Goal: Book appointment/travel/reservation

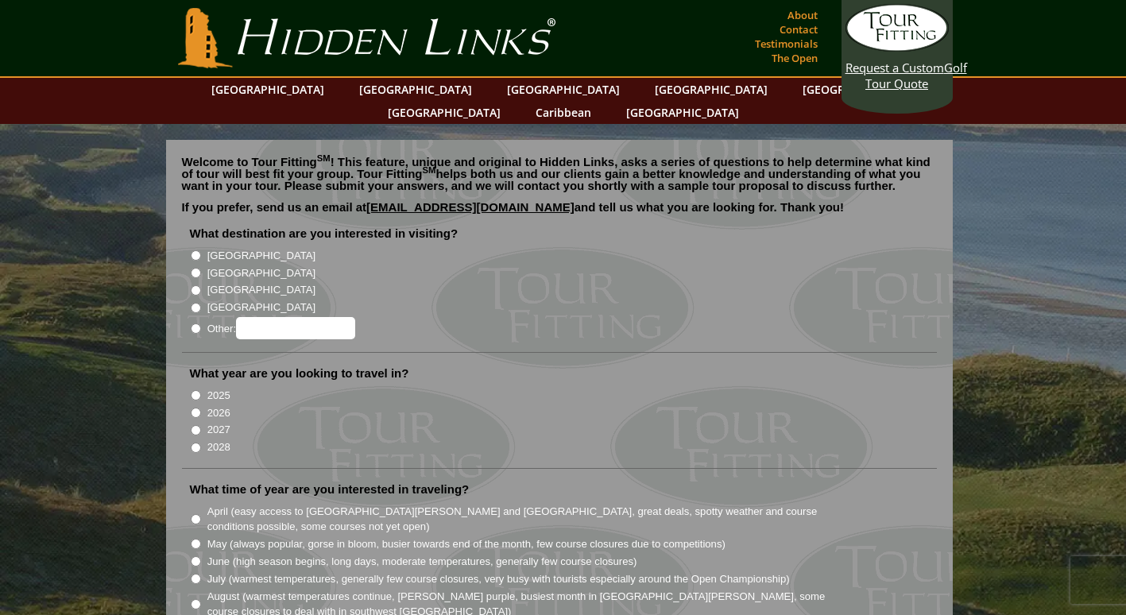
click at [198, 268] on input "[GEOGRAPHIC_DATA]" at bounding box center [196, 273] width 10 height 10
radio input "true"
click at [196, 250] on input "[GEOGRAPHIC_DATA]" at bounding box center [196, 255] width 10 height 10
radio input "true"
click at [199, 268] on input "[GEOGRAPHIC_DATA]" at bounding box center [196, 273] width 10 height 10
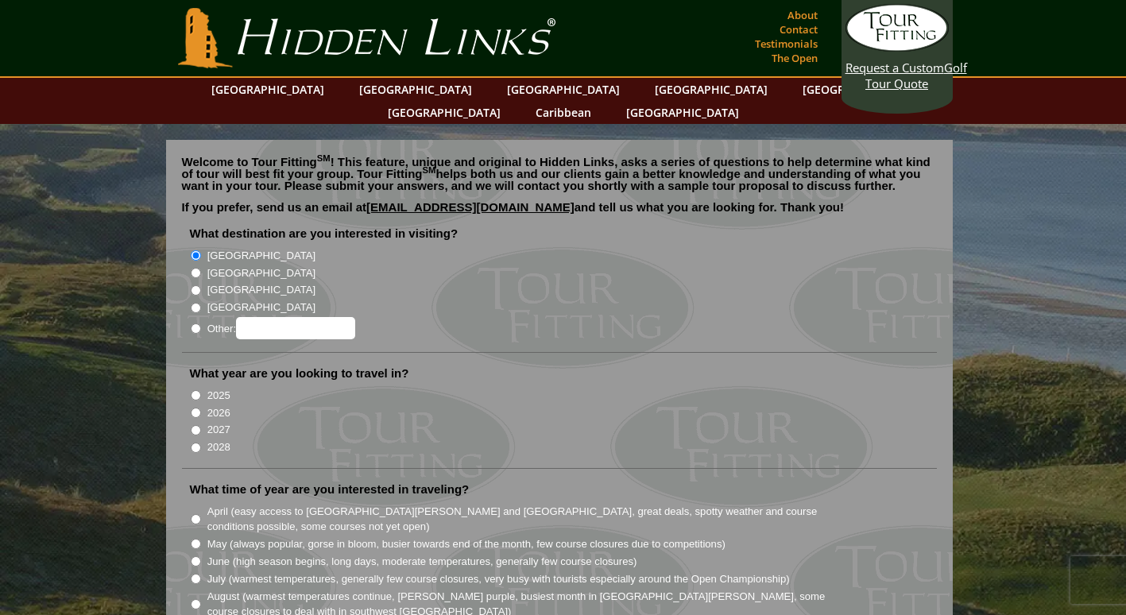
radio input "true"
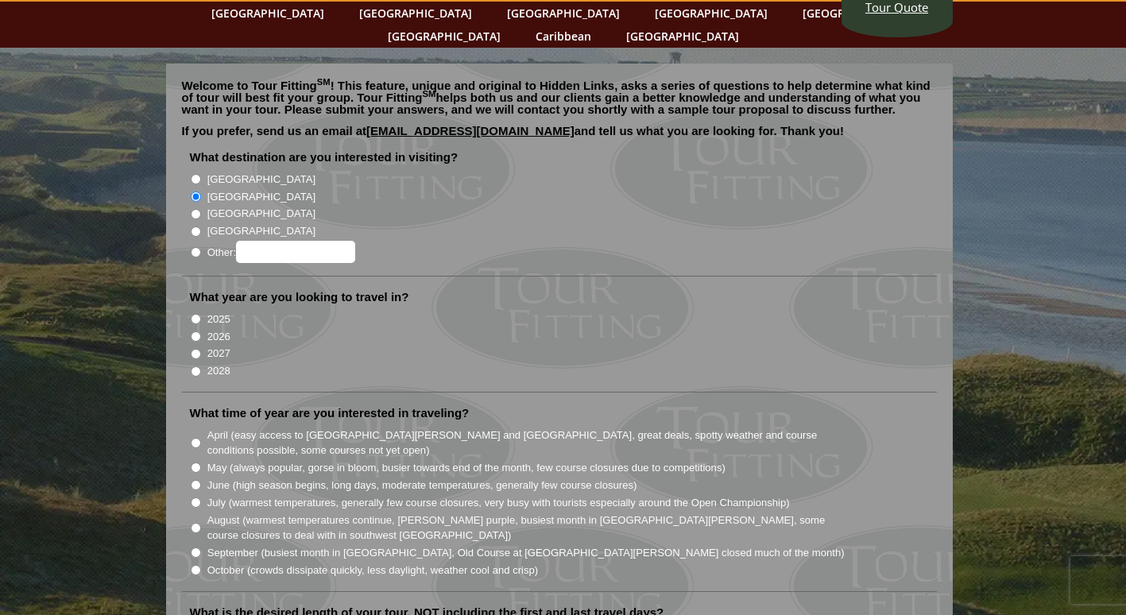
scroll to position [106, 0]
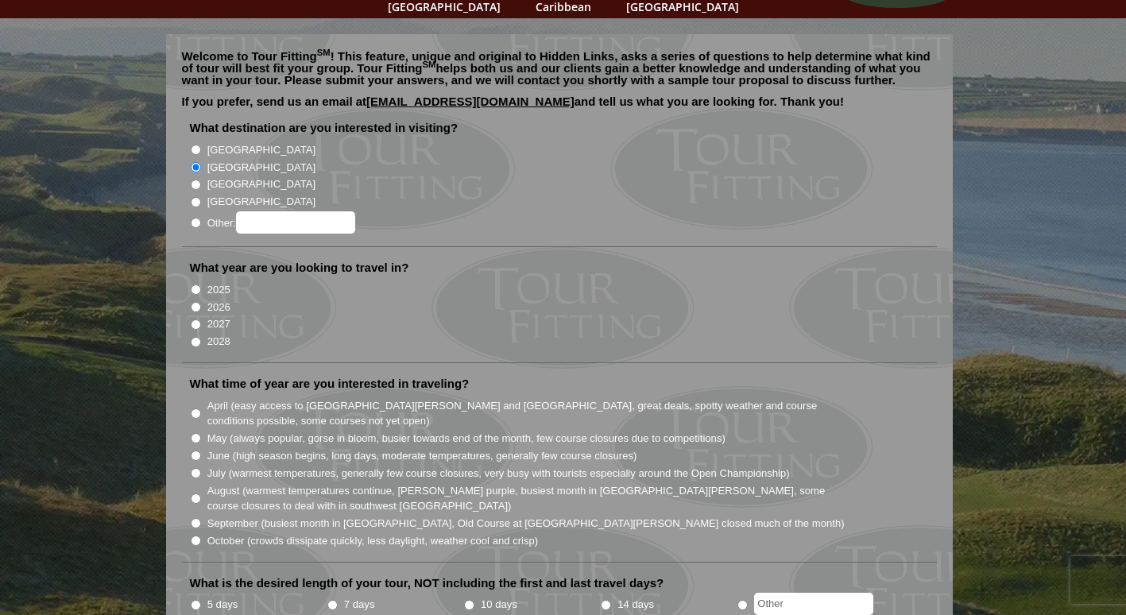
click at [194, 319] on input "2027" at bounding box center [196, 324] width 10 height 10
radio input "true"
click at [193, 302] on input "2026" at bounding box center [196, 307] width 10 height 10
radio input "true"
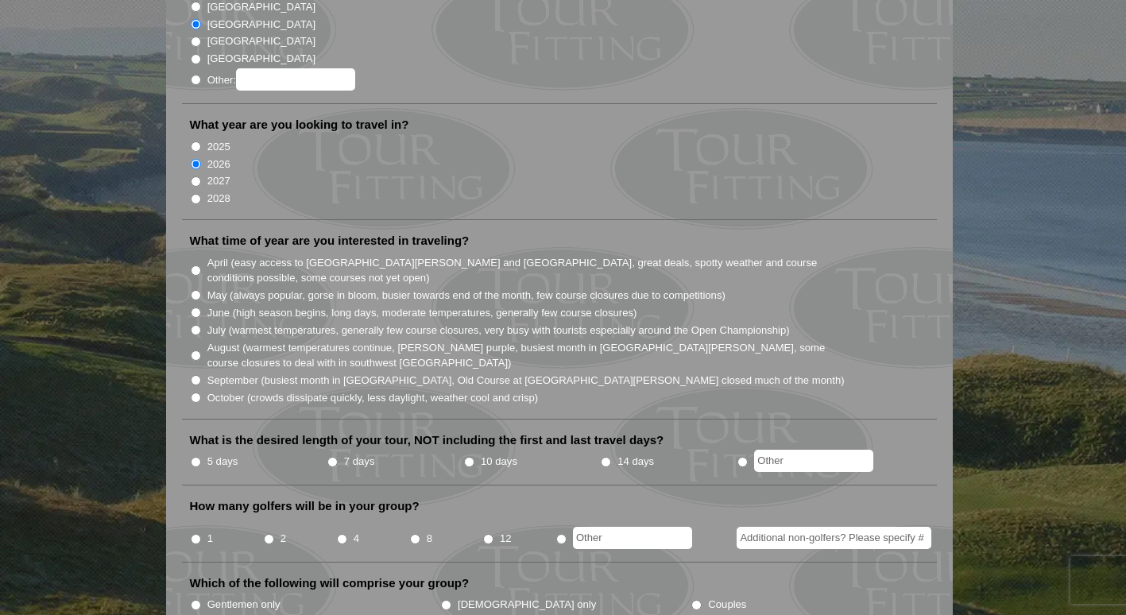
scroll to position [256, 0]
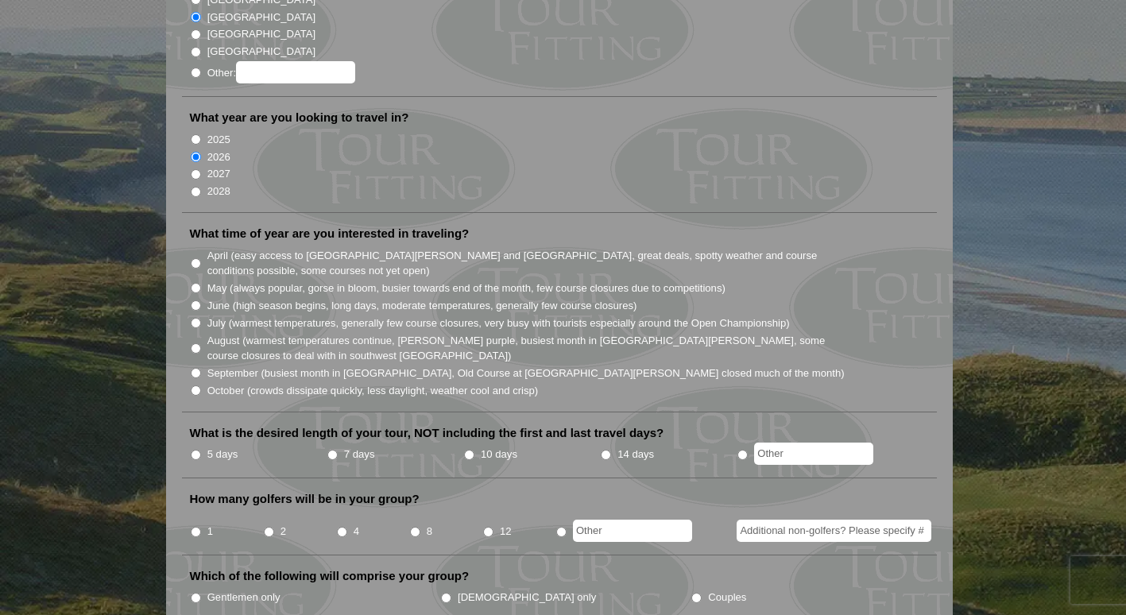
click at [197, 258] on input "April (easy access to [GEOGRAPHIC_DATA][PERSON_NAME] and [GEOGRAPHIC_DATA], gre…" at bounding box center [196, 263] width 10 height 10
radio input "true"
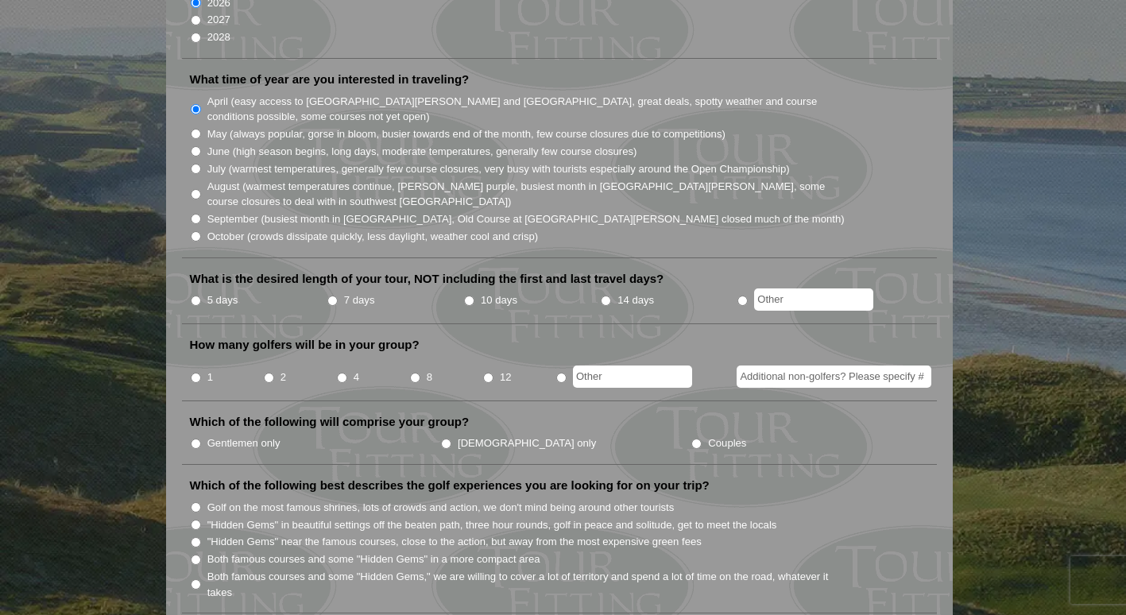
scroll to position [411, 0]
click at [466, 295] on input "10 days" at bounding box center [469, 300] width 10 height 10
radio input "true"
click at [621, 292] on label "14 days" at bounding box center [635, 300] width 37 height 16
click at [611, 295] on input "14 days" at bounding box center [606, 300] width 10 height 10
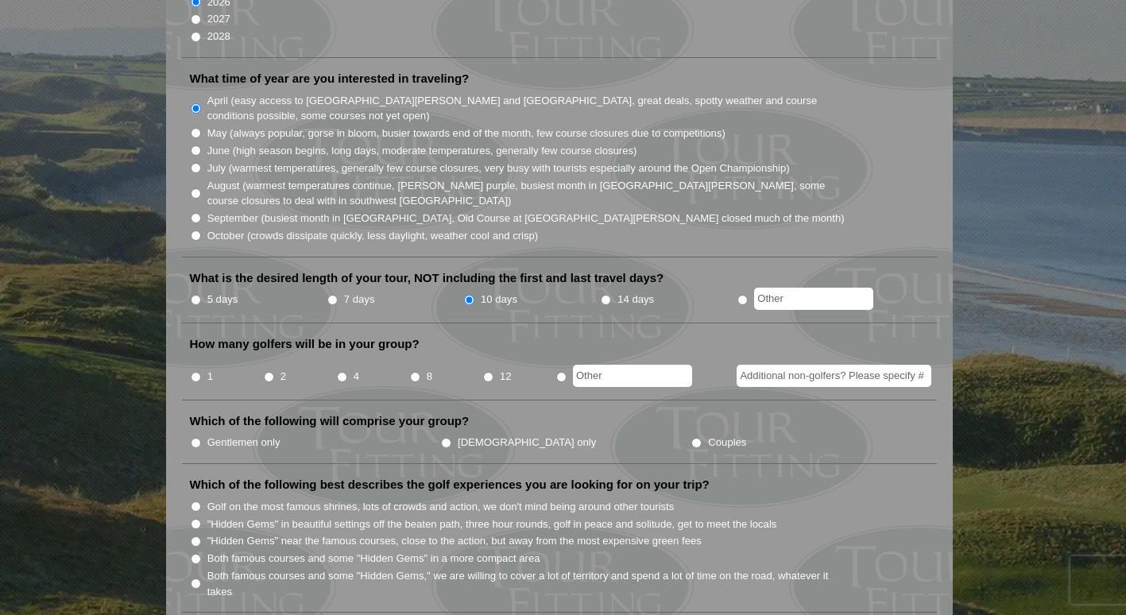
radio input "true"
click at [195, 372] on input "1" at bounding box center [196, 377] width 10 height 10
radio input "true"
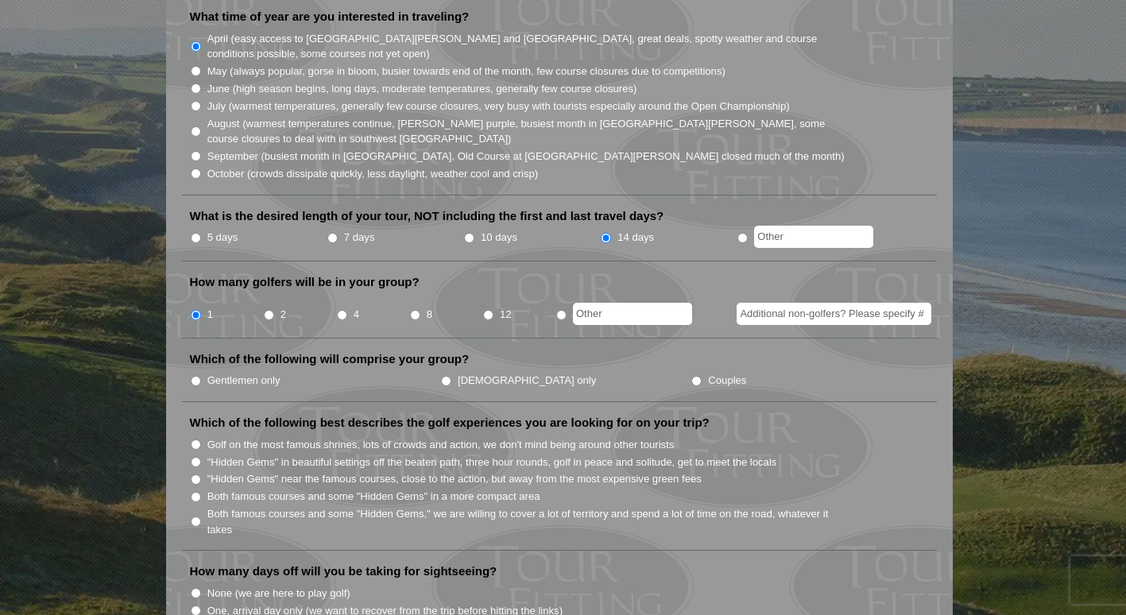
scroll to position [484, 0]
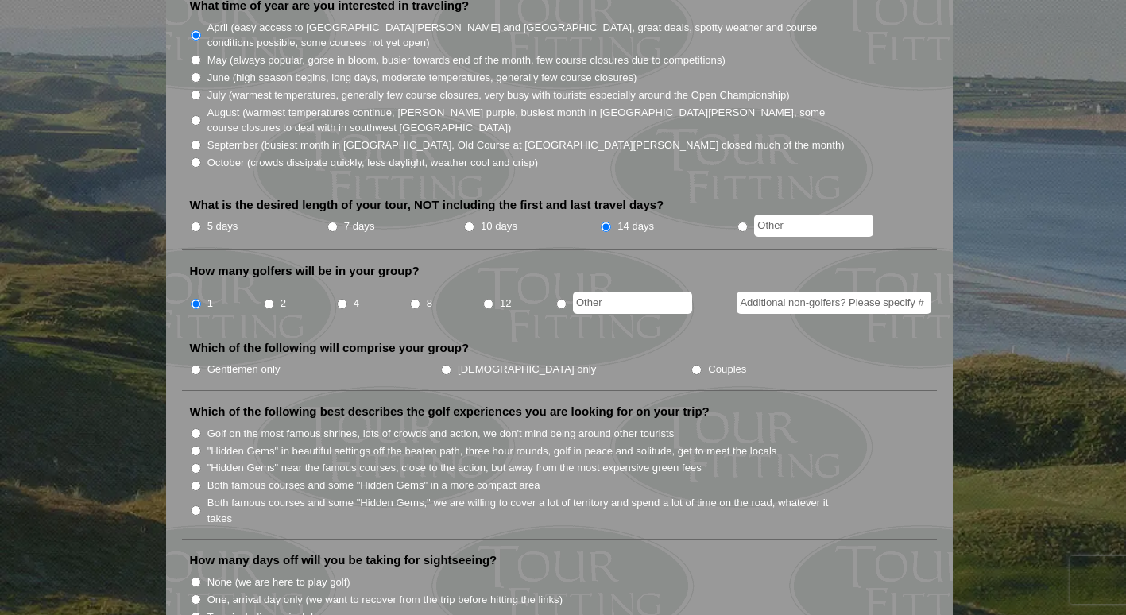
click at [197, 365] on input "Gentlemen only" at bounding box center [196, 370] width 10 height 10
radio input "true"
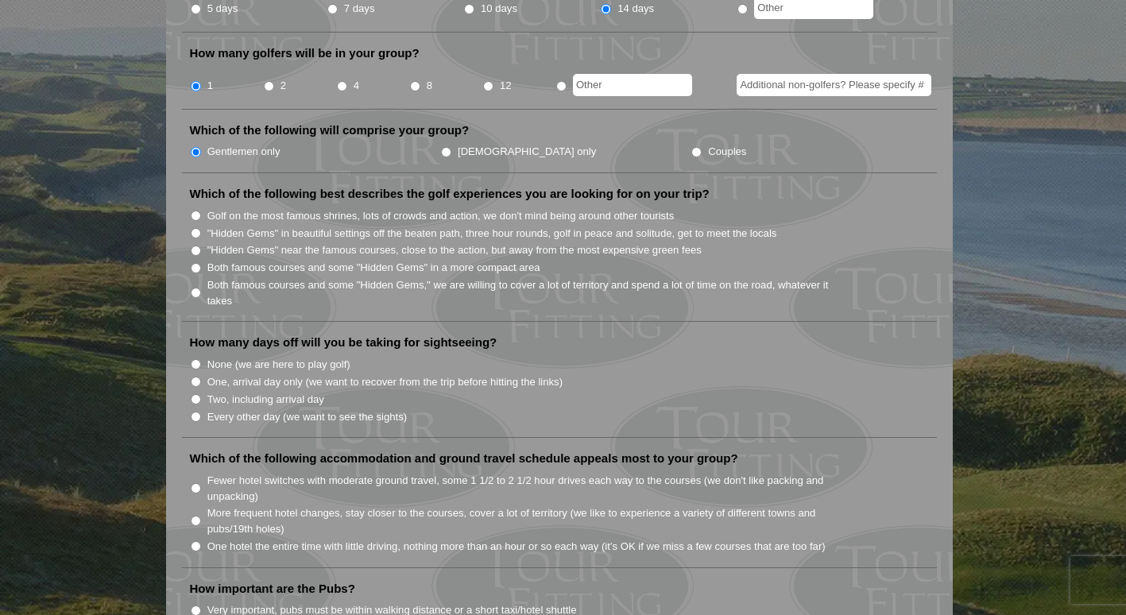
scroll to position [702, 0]
click at [195, 287] on input "Both famous courses and some "Hidden Gems," we are willing to cover a lot of te…" at bounding box center [196, 292] width 10 height 10
radio input "true"
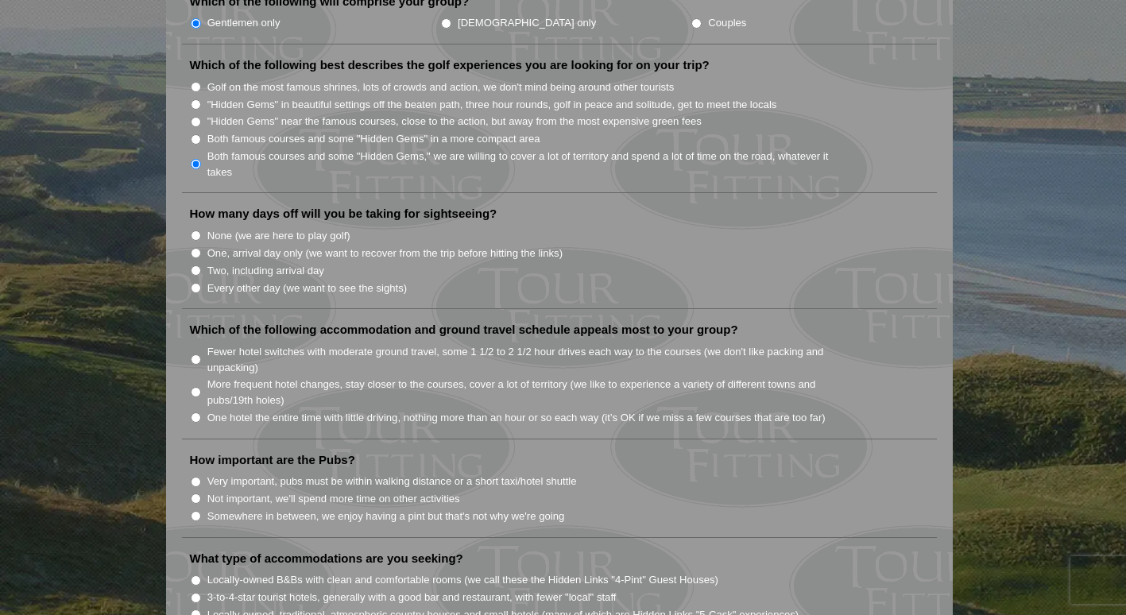
scroll to position [844, 0]
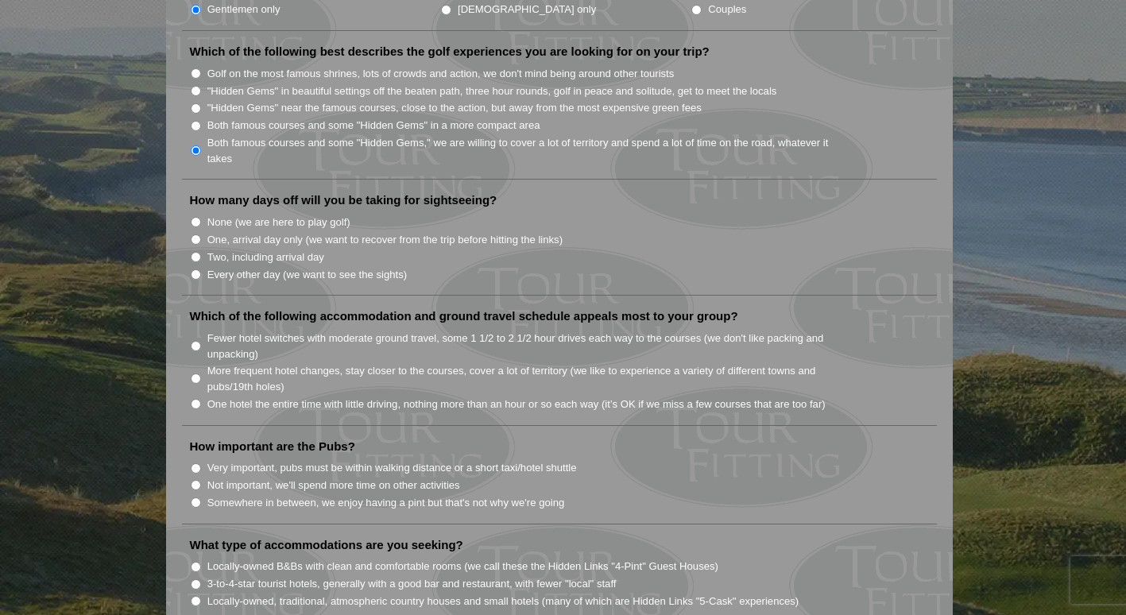
click at [207, 267] on label "Every other day (we want to see the sights)" at bounding box center [306, 275] width 199 height 16
click at [201, 269] on input "Every other day (we want to see the sights)" at bounding box center [196, 274] width 10 height 10
radio input "true"
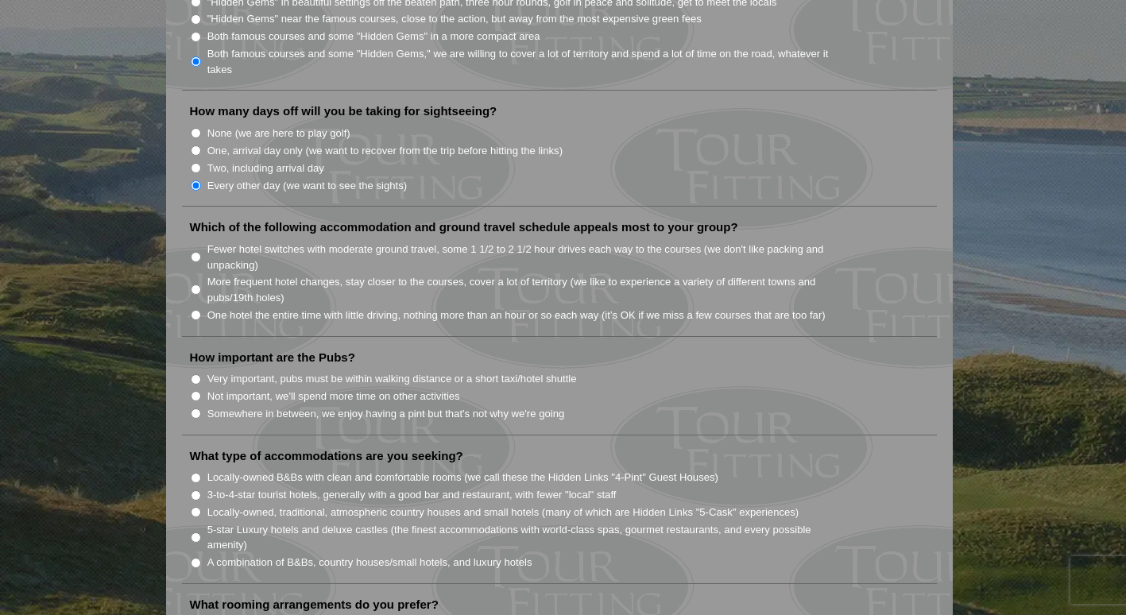
scroll to position [929, 0]
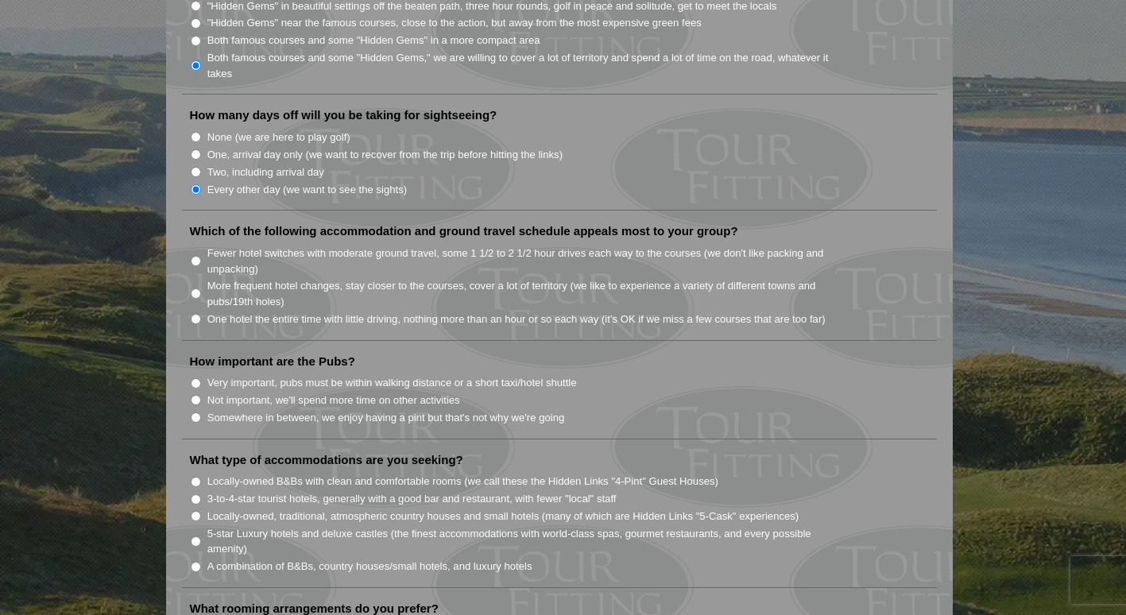
click at [209, 248] on label "Fewer hotel switches with moderate ground travel, some 1 1/2 to 2 1/2 hour driv…" at bounding box center [526, 261] width 639 height 31
click at [201, 256] on input "Fewer hotel switches with moderate ground travel, some 1 1/2 to 2 1/2 hour driv…" at bounding box center [196, 261] width 10 height 10
radio input "true"
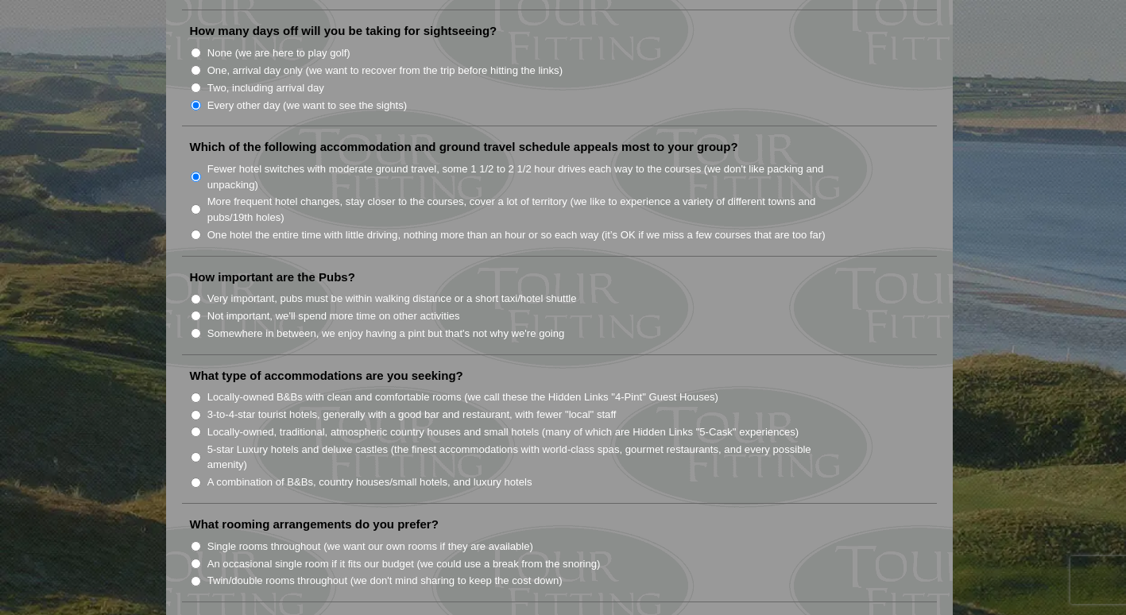
scroll to position [1012, 0]
click at [198, 206] on input "More frequent hotel changes, stay closer to the courses, cover a lot of territo…" at bounding box center [196, 211] width 10 height 10
radio input "true"
click at [194, 312] on input "Not important, we'll spend more time on other activities" at bounding box center [196, 317] width 10 height 10
radio input "true"
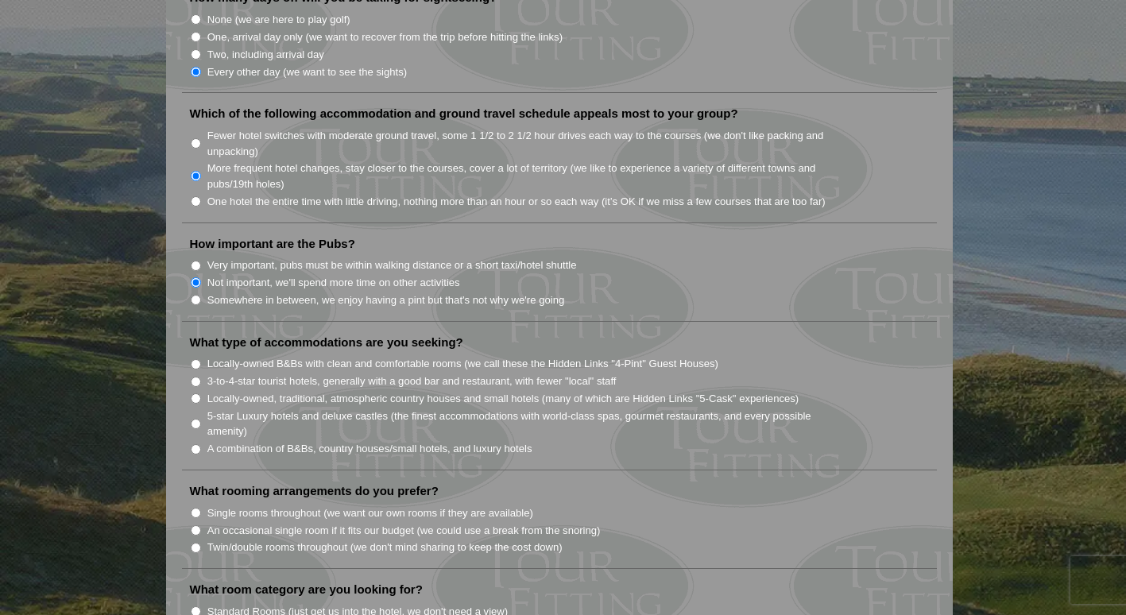
scroll to position [1051, 0]
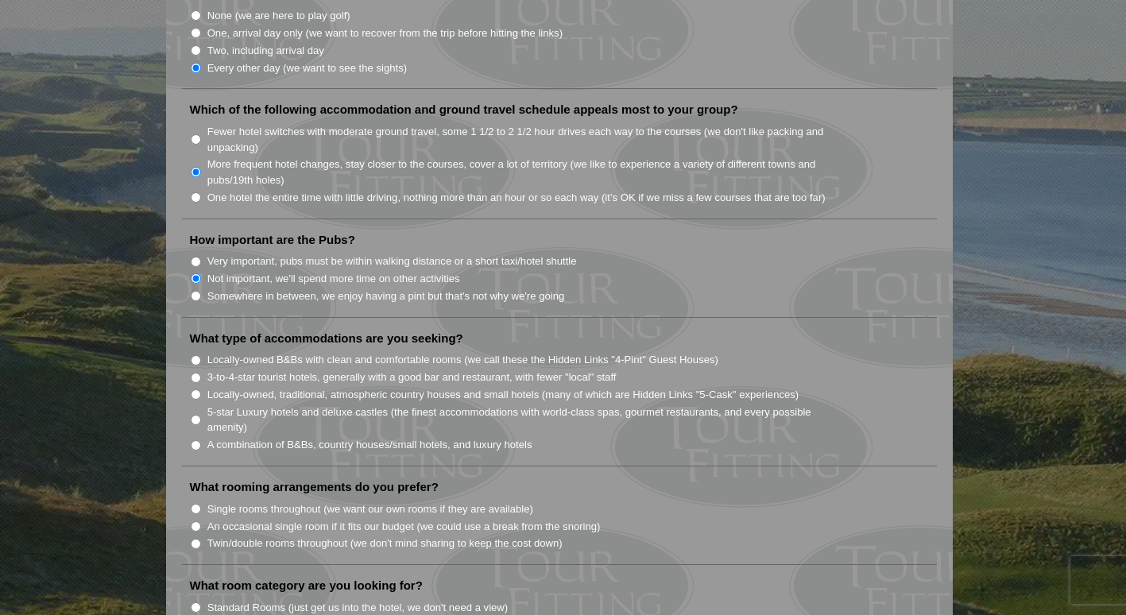
click at [197, 291] on input "Somewhere in between, we enjoy having a pint but that's not why we're going" at bounding box center [196, 296] width 10 height 10
radio input "true"
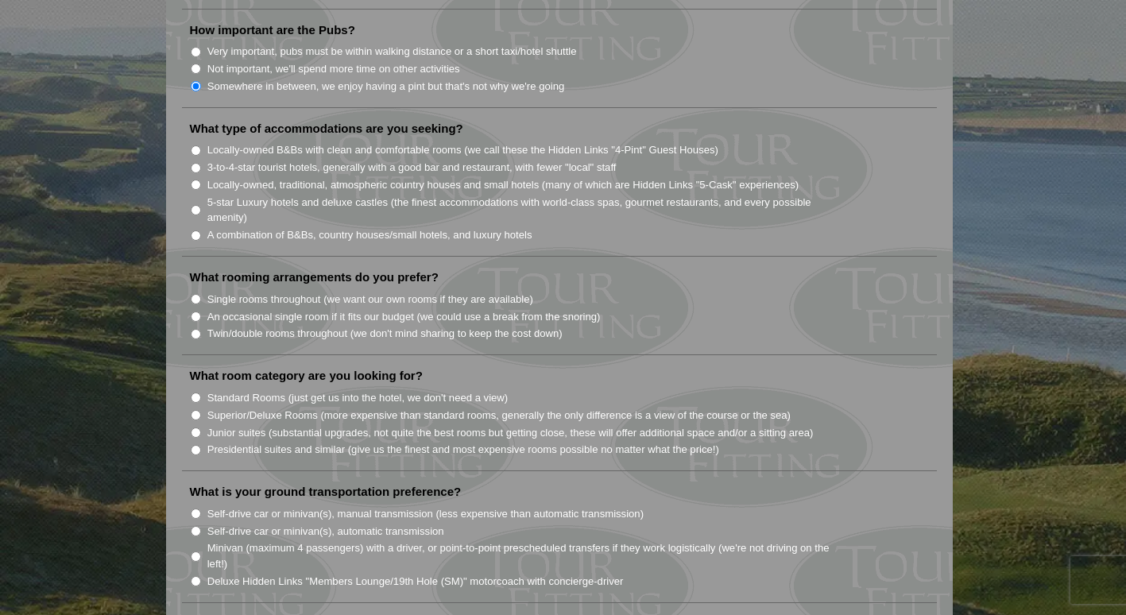
scroll to position [1261, 0]
click at [196, 230] on input "A combination of B&Bs, country houses/small hotels, and luxury hotels" at bounding box center [196, 235] width 10 height 10
radio input "true"
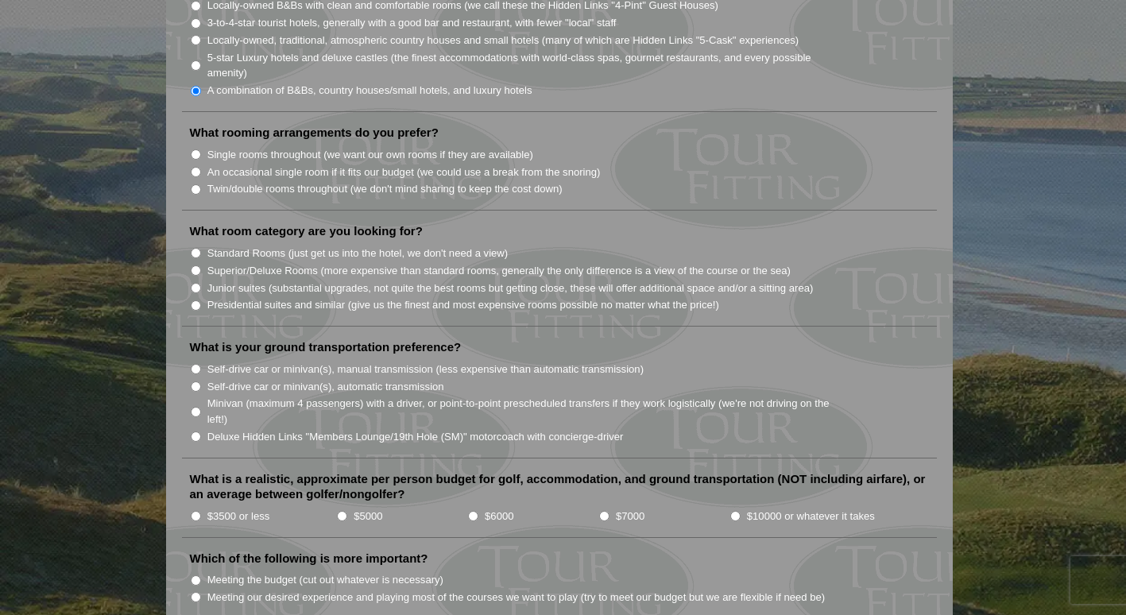
scroll to position [1399, 0]
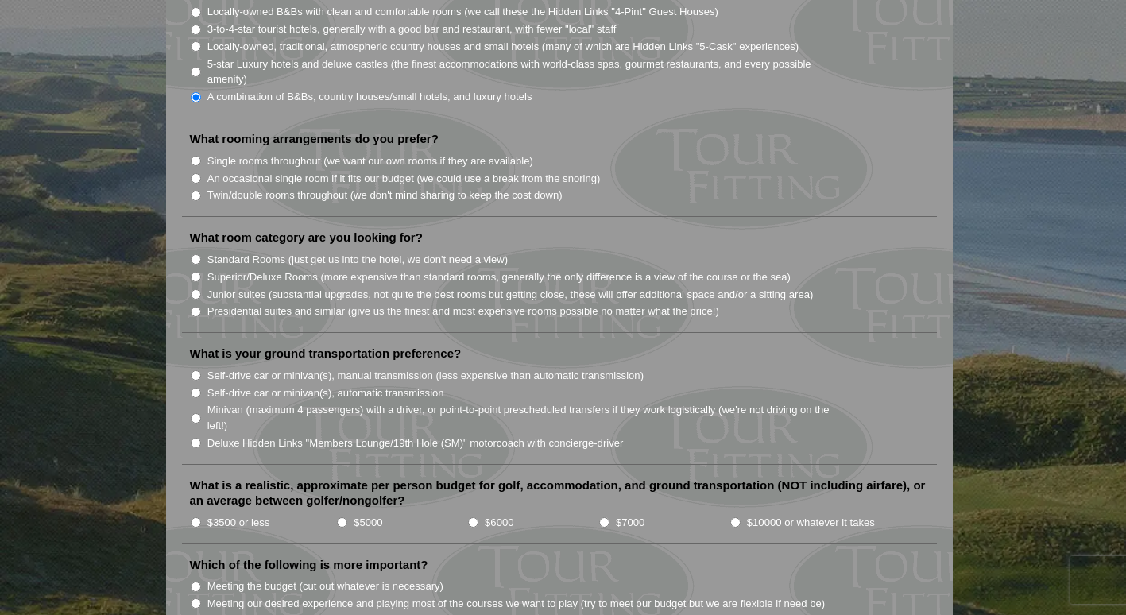
click at [195, 173] on input "An occasional single room if it fits our budget (we could use a break from the …" at bounding box center [196, 178] width 10 height 10
radio input "true"
click at [193, 156] on input "Single rooms throughout (we want our own rooms if they are available)" at bounding box center [196, 161] width 10 height 10
radio input "true"
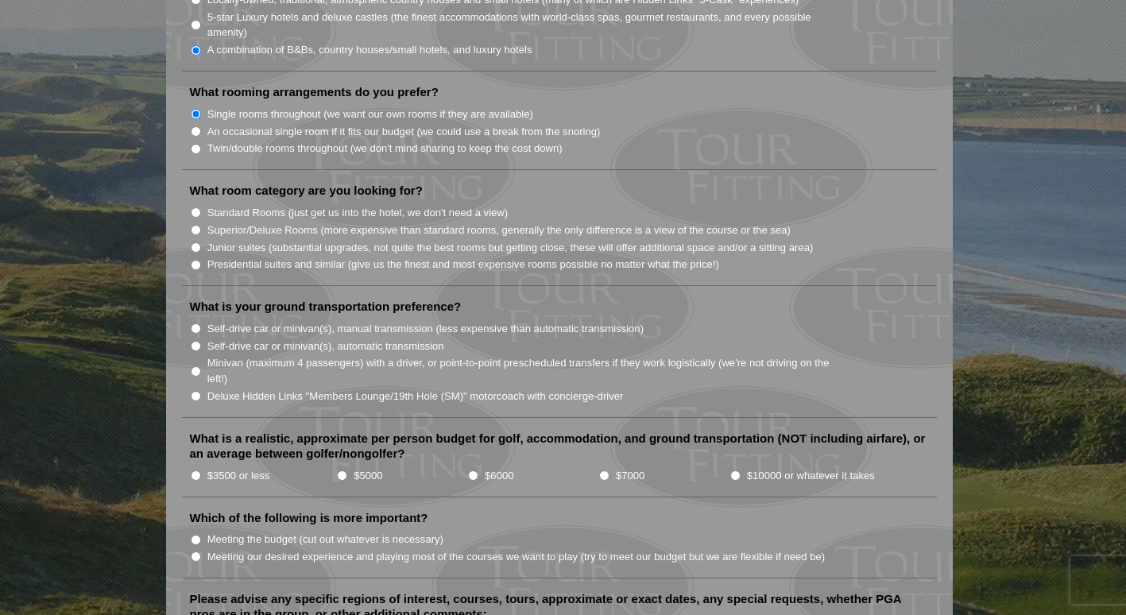
scroll to position [1445, 0]
click at [200, 208] on input "Standard Rooms (just get us into the hotel, we don't need a view)" at bounding box center [196, 213] width 10 height 10
radio input "true"
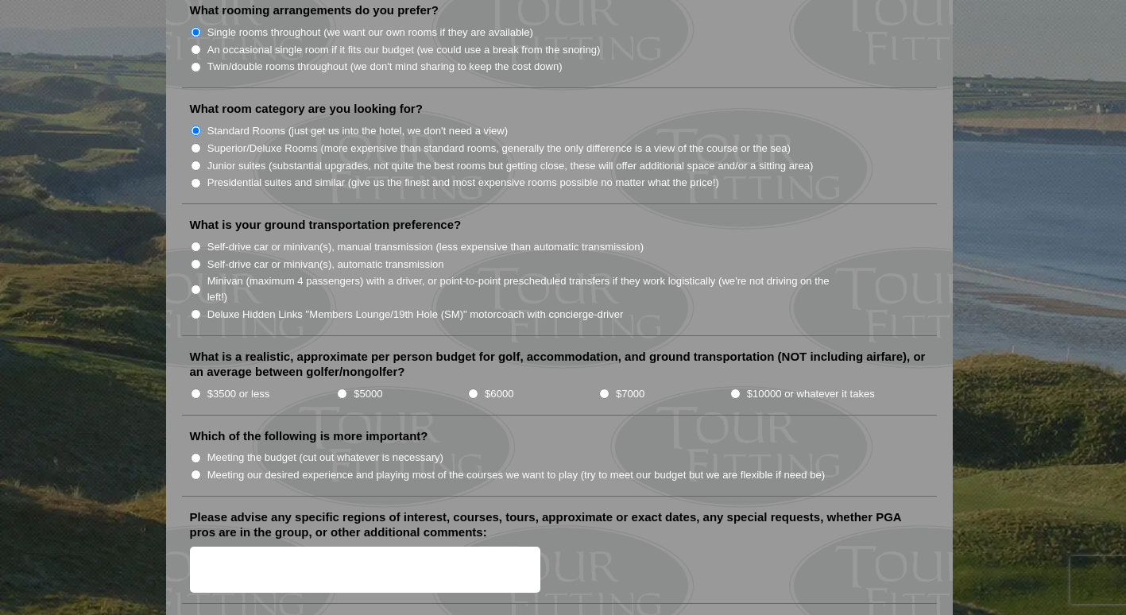
scroll to position [1527, 0]
click at [199, 260] on input "Self-drive car or minivan(s), automatic transmission" at bounding box center [196, 265] width 10 height 10
radio input "true"
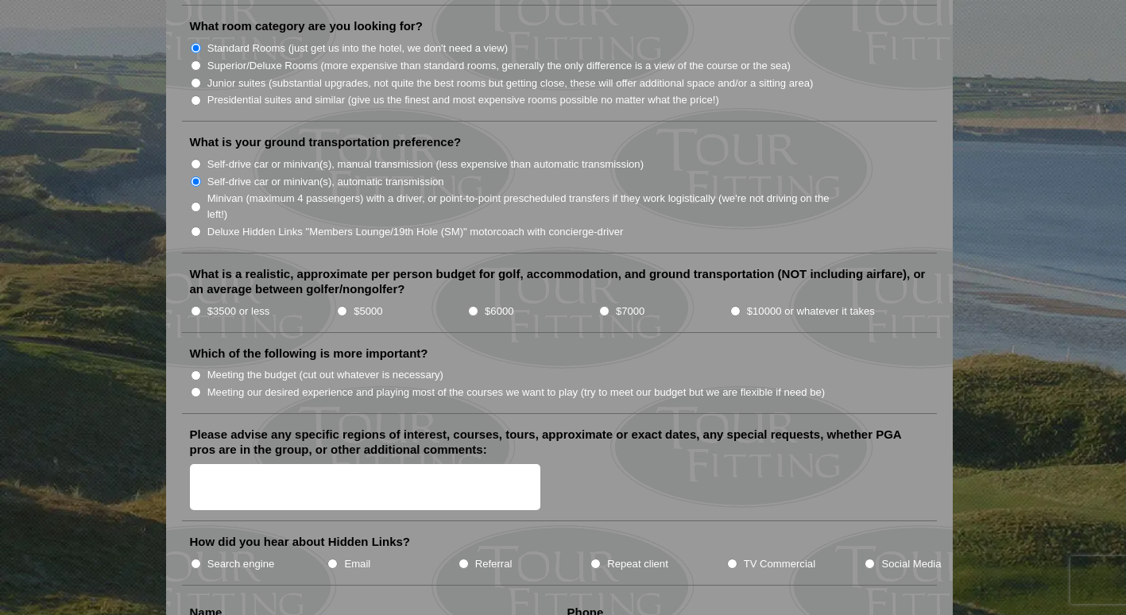
scroll to position [1623, 0]
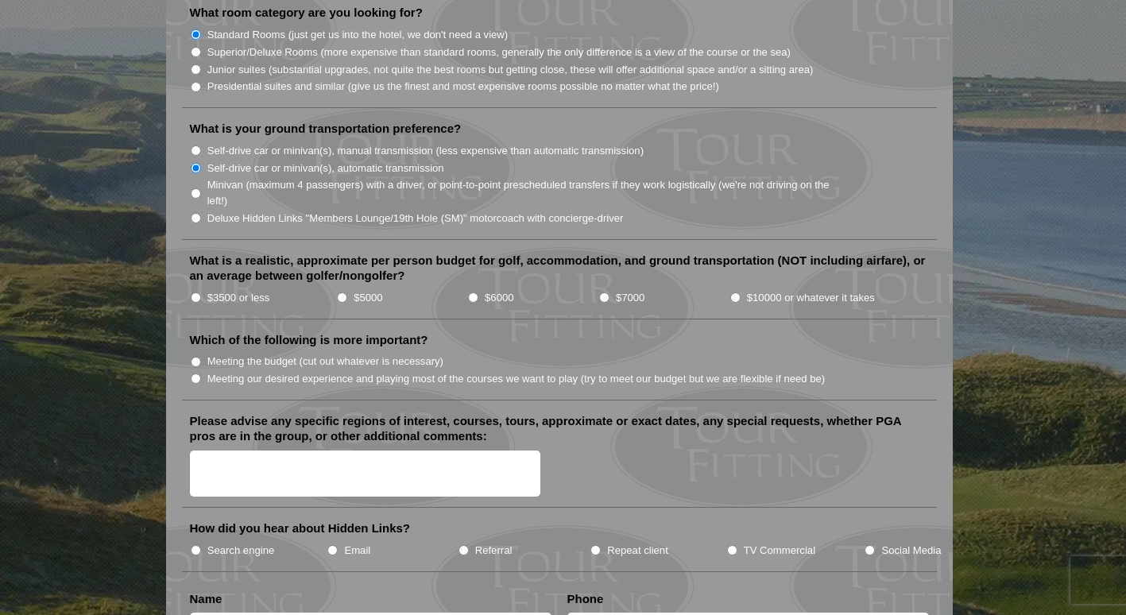
click at [599, 292] on input "$7000" at bounding box center [604, 297] width 10 height 10
radio input "true"
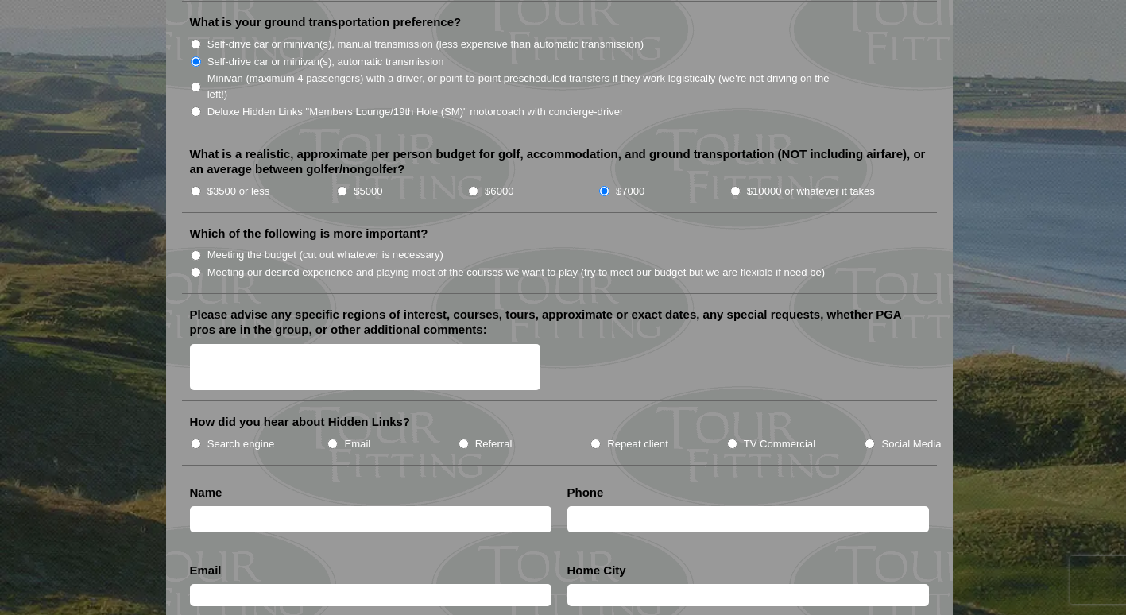
scroll to position [1731, 0]
click at [195, 266] on input "Meeting our desired experience and playing most of the courses we want to play …" at bounding box center [196, 271] width 10 height 10
radio input "true"
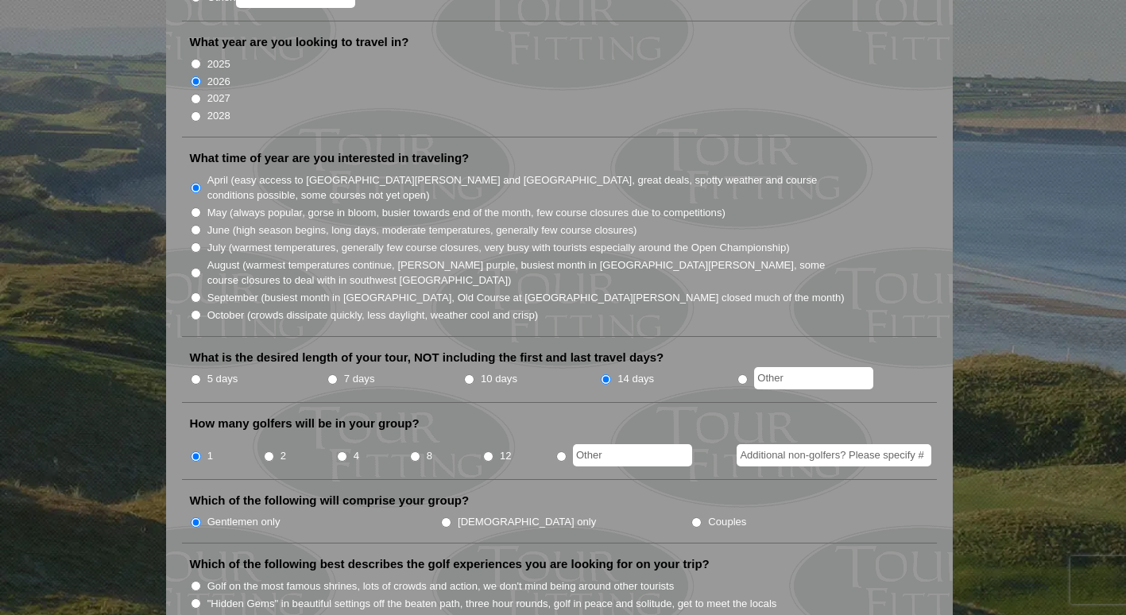
scroll to position [0, 0]
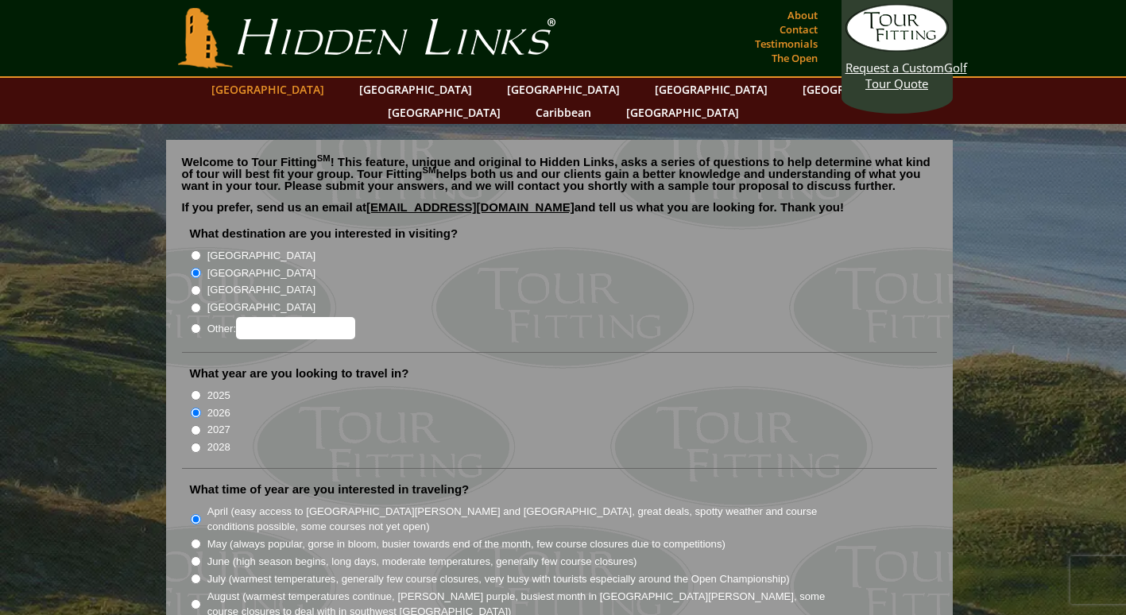
click at [298, 94] on link "[GEOGRAPHIC_DATA]" at bounding box center [267, 89] width 129 height 23
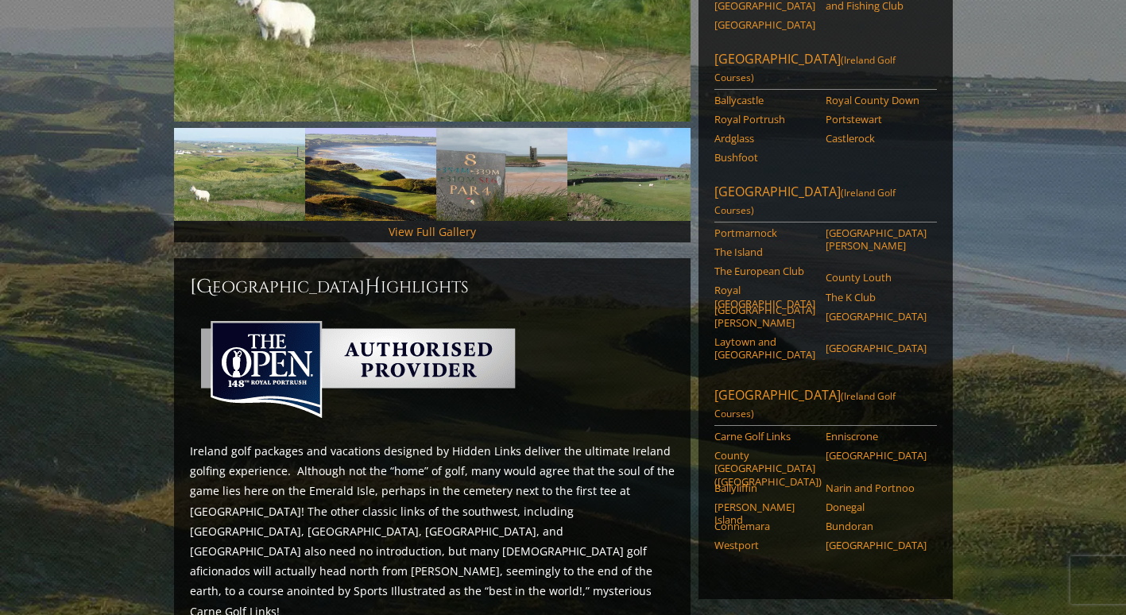
scroll to position [445, 0]
